Goal: Communication & Community: Answer question/provide support

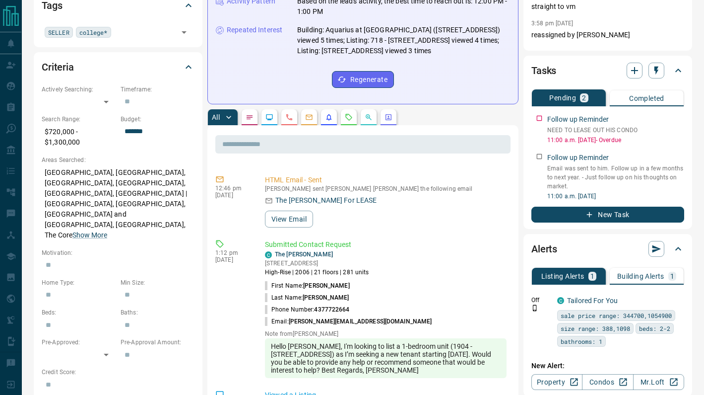
scroll to position [208, 0]
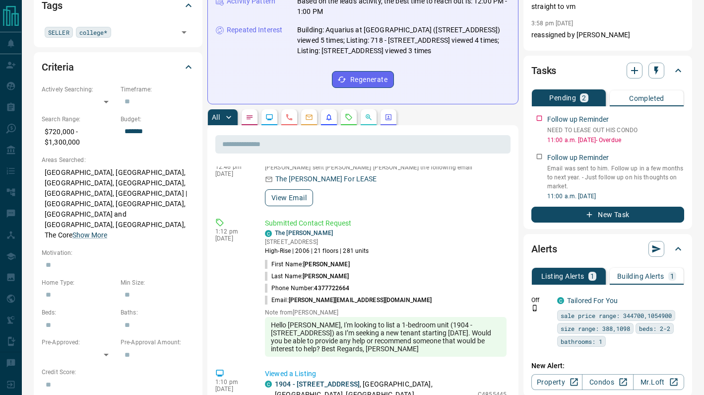
click at [291, 189] on button "View Email" at bounding box center [289, 197] width 48 height 17
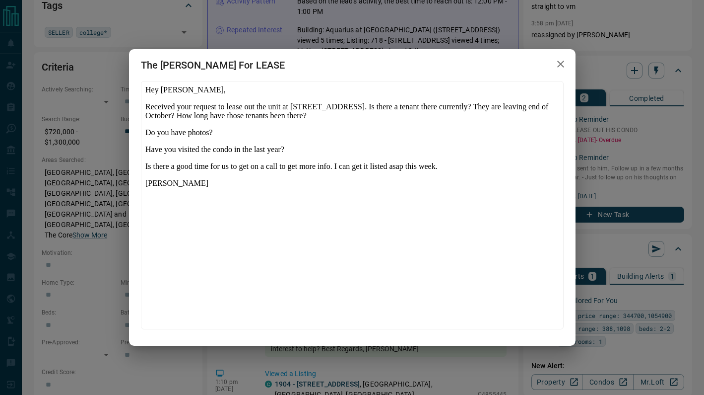
scroll to position [0, 0]
click at [559, 65] on icon "button" at bounding box center [561, 64] width 12 height 12
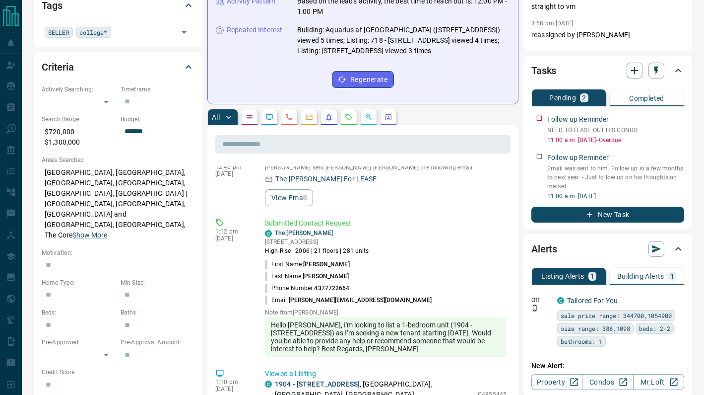
click at [645, 67] on div at bounding box center [646, 71] width 38 height 16
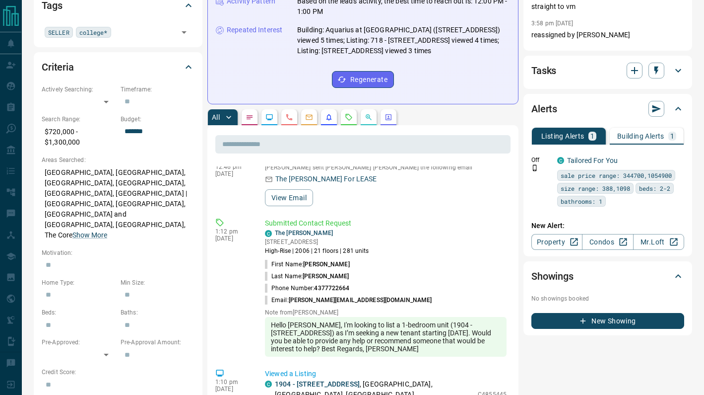
click at [591, 70] on div "Tasks" at bounding box center [602, 71] width 141 height 16
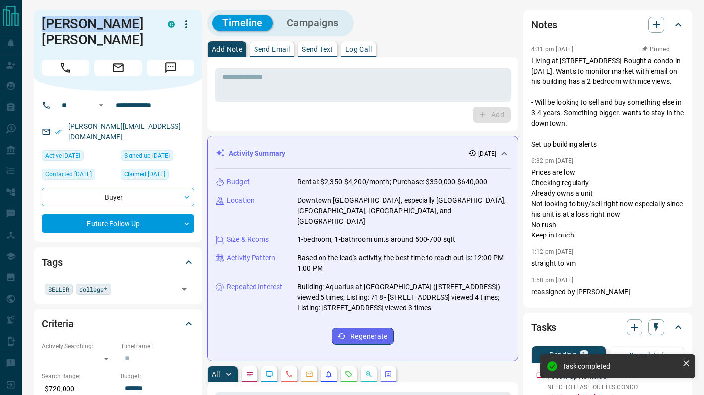
drag, startPoint x: 139, startPoint y: 27, endPoint x: 32, endPoint y: 30, distance: 107.7
copy h1 "[PERSON_NAME] [PERSON_NAME]"
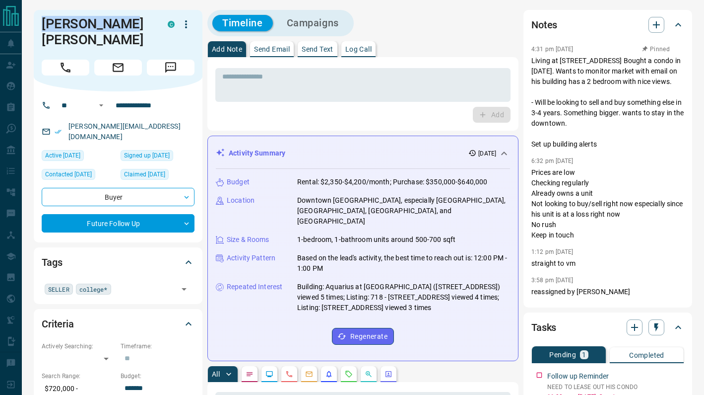
click at [282, 51] on p "Send Email" at bounding box center [272, 49] width 36 height 7
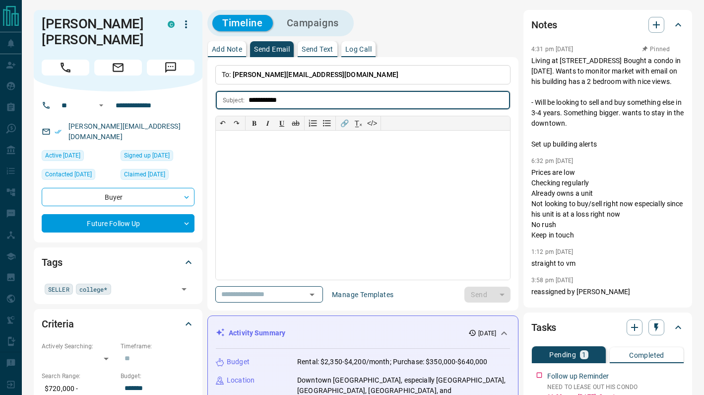
type input "**********"
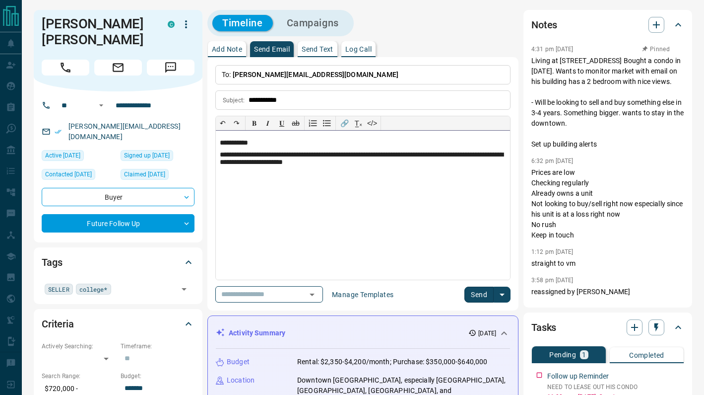
click at [234, 165] on p "**********" at bounding box center [363, 159] width 286 height 16
drag, startPoint x: 466, startPoint y: 161, endPoint x: 376, endPoint y: 163, distance: 89.4
click at [376, 163] on p "**********" at bounding box center [363, 159] width 286 height 16
click at [474, 293] on button "Send" at bounding box center [479, 294] width 29 height 16
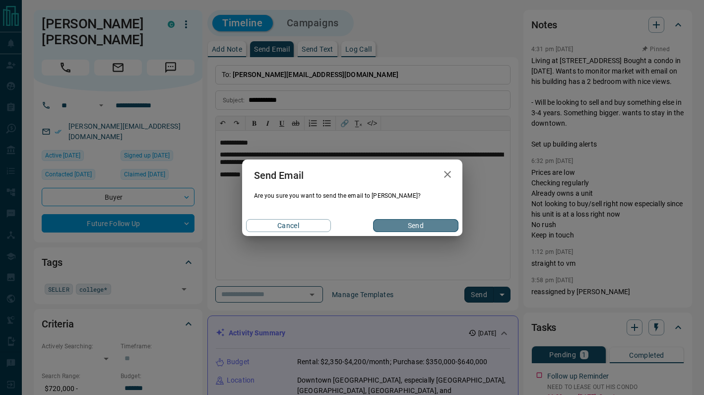
click at [407, 226] on button "Send" at bounding box center [415, 225] width 85 height 13
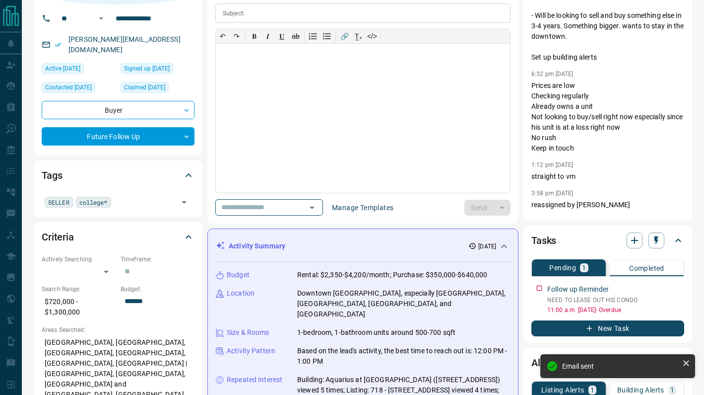
scroll to position [247, 0]
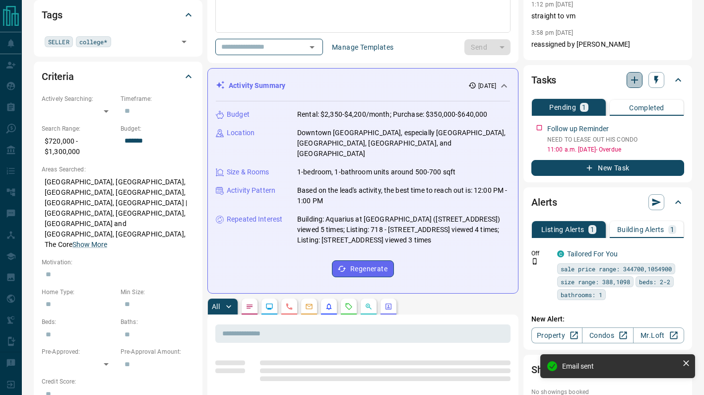
click at [636, 77] on icon "button" at bounding box center [635, 80] width 12 height 12
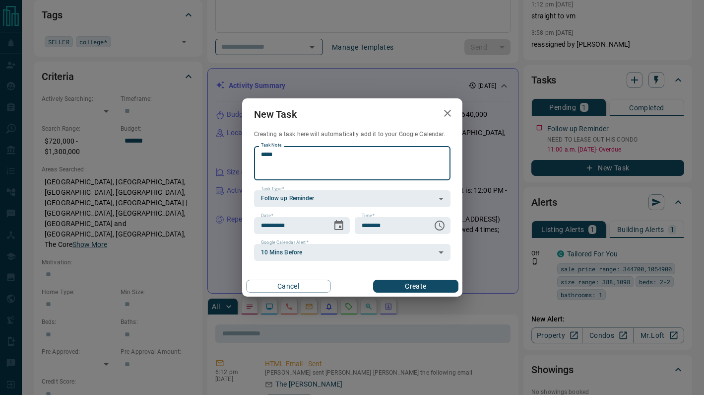
type textarea "****"
click at [450, 112] on icon "button" at bounding box center [448, 113] width 12 height 12
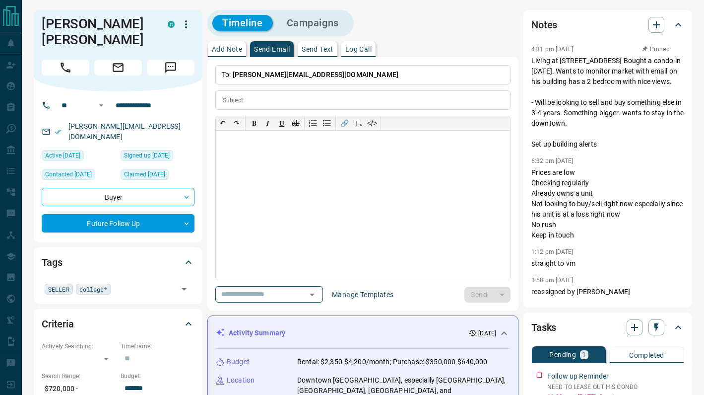
scroll to position [0, 0]
click at [653, 326] on icon "button" at bounding box center [657, 327] width 10 height 10
click at [537, 317] on div at bounding box center [352, 197] width 704 height 395
click at [636, 325] on icon "button" at bounding box center [635, 327] width 12 height 12
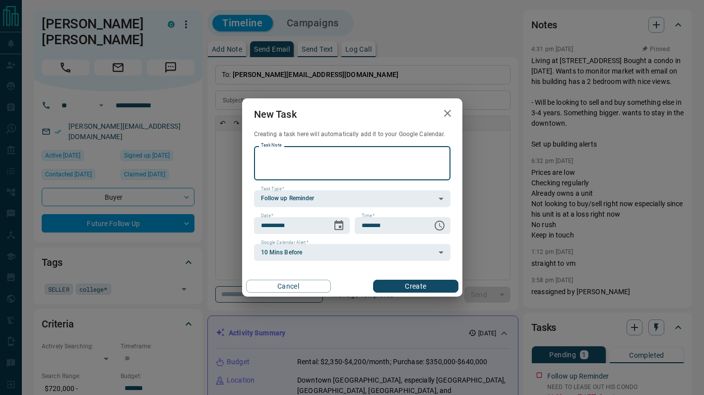
click at [447, 111] on icon "button" at bounding box center [448, 113] width 12 height 12
